Goal: Task Accomplishment & Management: Manage account settings

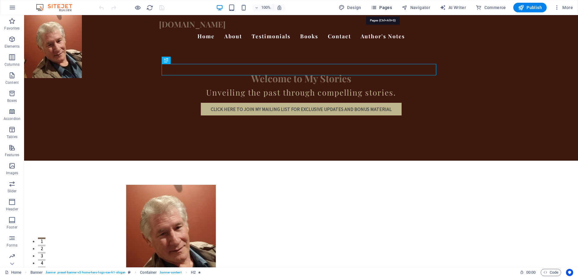
click at [384, 6] on span "Pages" at bounding box center [381, 8] width 21 height 6
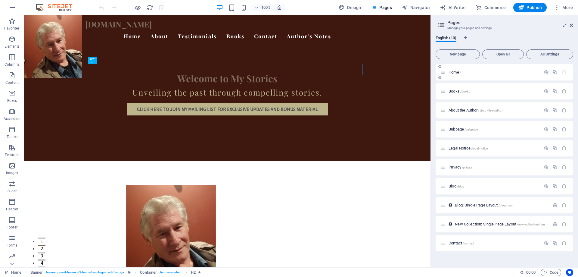
click at [461, 73] on p "Home /" at bounding box center [493, 72] width 90 height 4
click at [559, 10] on icon "button" at bounding box center [557, 8] width 6 height 6
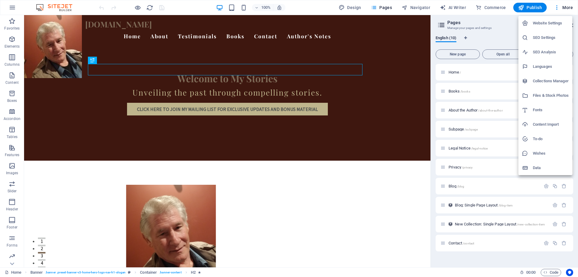
click at [543, 38] on h6 "SEO Settings" at bounding box center [551, 37] width 36 height 7
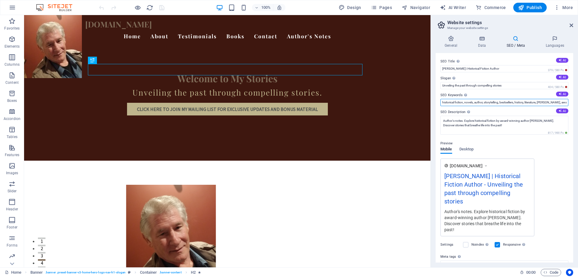
scroll to position [0, 18]
drag, startPoint x: 518, startPoint y: 102, endPoint x: 573, endPoint y: 103, distance: 55.1
click at [573, 103] on div "General Data SEO / Meta Languages Website name [DOMAIN_NAME] Logo Drag files he…" at bounding box center [504, 149] width 147 height 236
click at [516, 101] on input "historical fiction, novels, author, storytelling, bestsellers, history, literat…" at bounding box center [504, 102] width 128 height 7
drag, startPoint x: 521, startPoint y: 102, endPoint x: 574, endPoint y: 105, distance: 52.8
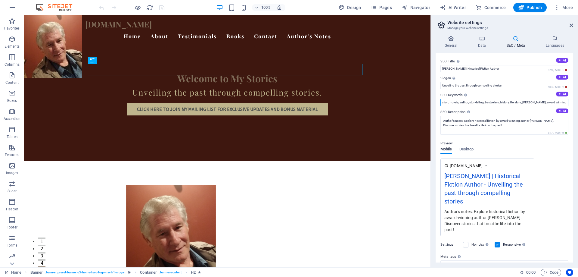
click at [574, 105] on div "General Data SEO / Meta Languages Website name [DOMAIN_NAME] Logo Drag files he…" at bounding box center [504, 149] width 147 height 236
click at [565, 104] on input "historical fiction, novels, author, storytelling, bestsellers, history, literat…" at bounding box center [504, 102] width 128 height 7
type input "historical fiction, novels, author, storytelling, bestsellers, history, literat…"
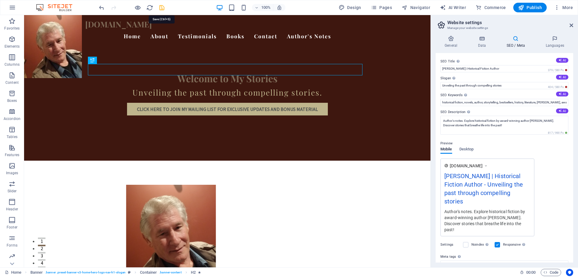
click at [163, 8] on icon "save" at bounding box center [161, 7] width 7 height 7
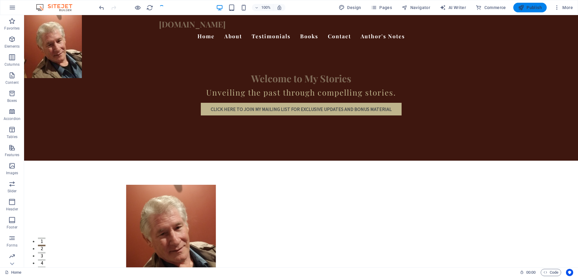
click at [535, 5] on span "Publish" at bounding box center [530, 8] width 24 height 6
click at [531, 8] on span "Publish" at bounding box center [530, 8] width 24 height 6
